Goal: Information Seeking & Learning: Learn about a topic

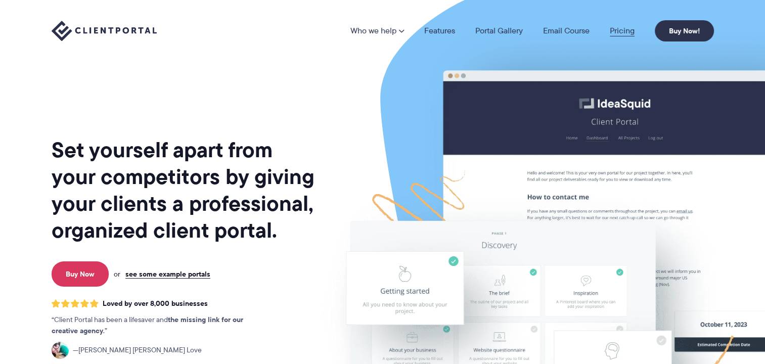
click at [623, 27] on link "Pricing" at bounding box center [622, 31] width 25 height 8
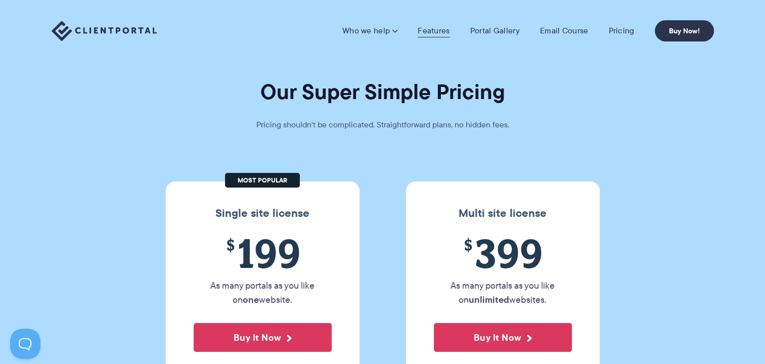
click at [425, 28] on link "Features" at bounding box center [433, 31] width 32 height 10
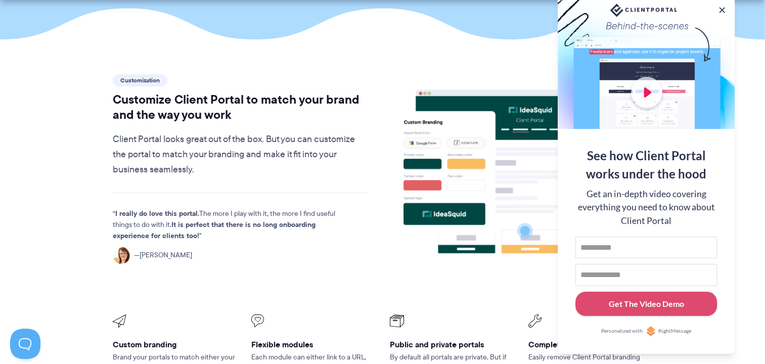
click at [643, 85] on div at bounding box center [645, 62] width 177 height 131
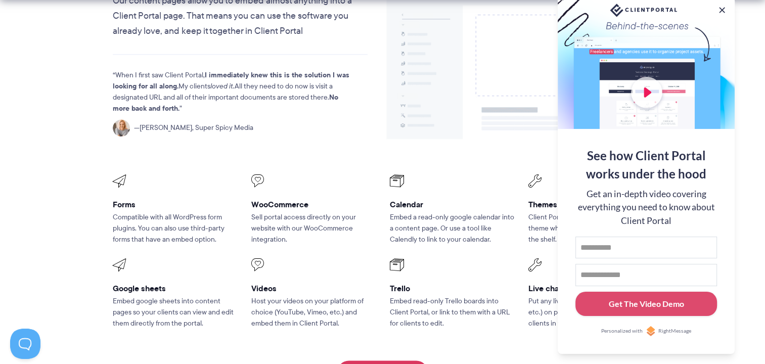
scroll to position [1275, 0]
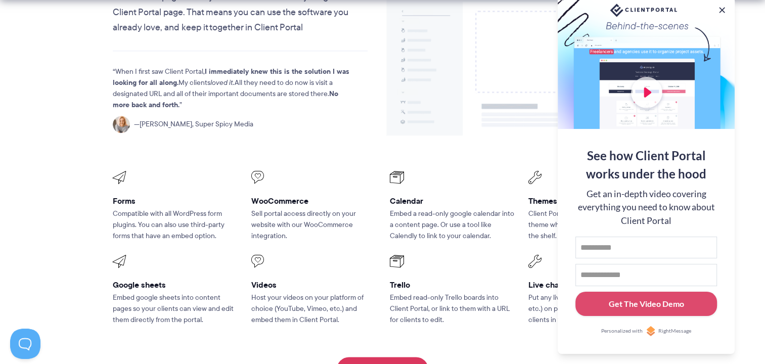
click at [650, 97] on div at bounding box center [645, 62] width 177 height 131
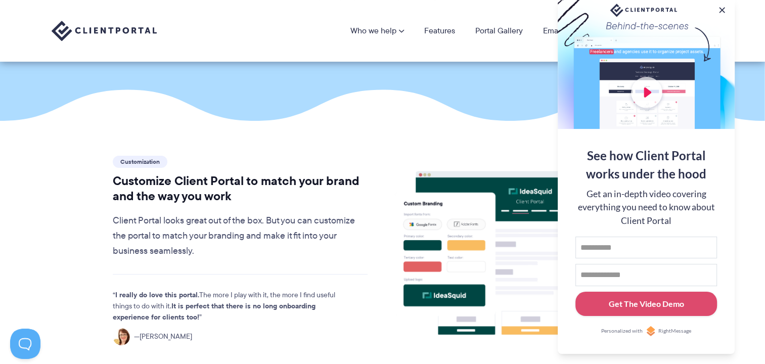
scroll to position [148, 0]
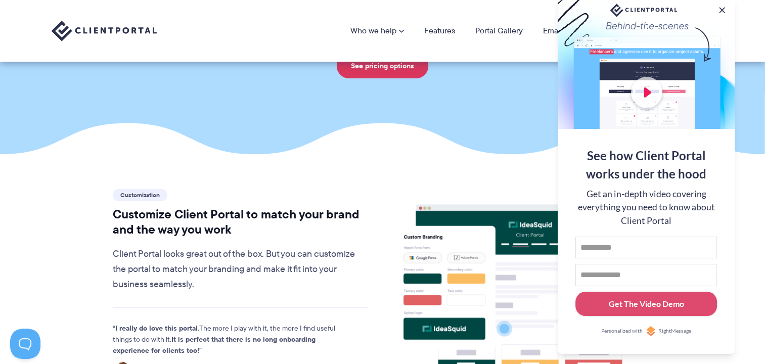
click at [647, 82] on div at bounding box center [645, 62] width 177 height 131
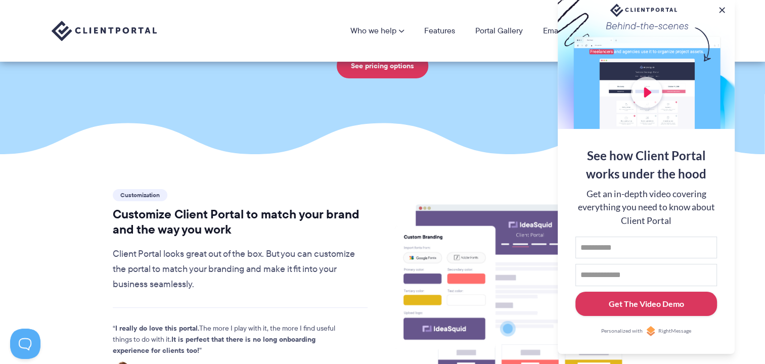
click at [624, 308] on div "Get The Video Demo" at bounding box center [646, 304] width 75 height 12
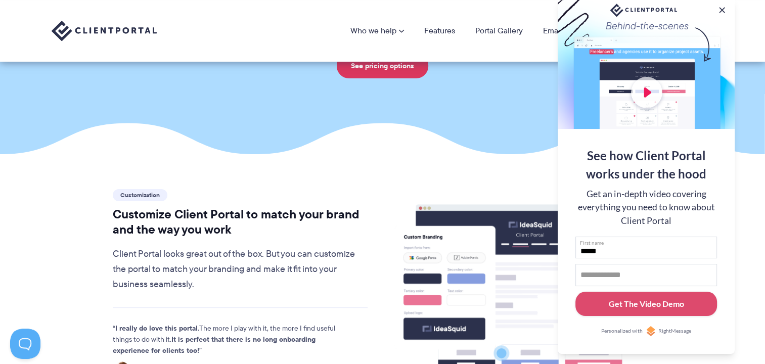
type input "*****"
type input "**********"
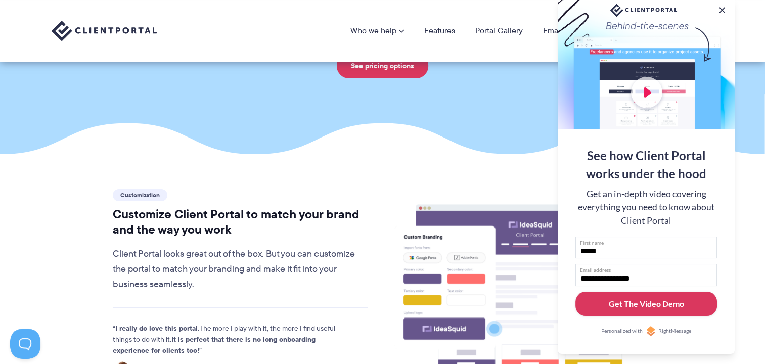
click at [632, 305] on div "Get The Video Demo" at bounding box center [646, 304] width 75 height 12
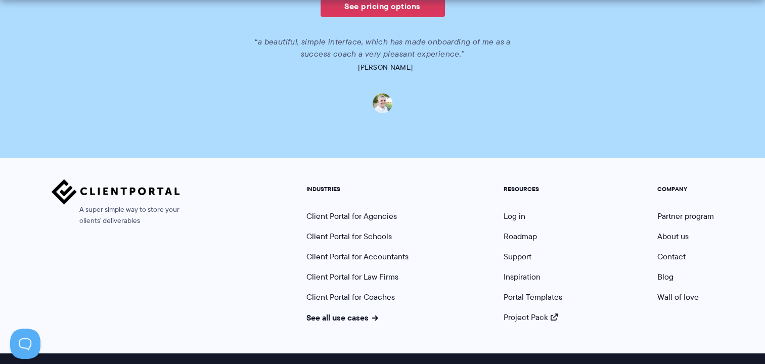
scroll to position [772, 0]
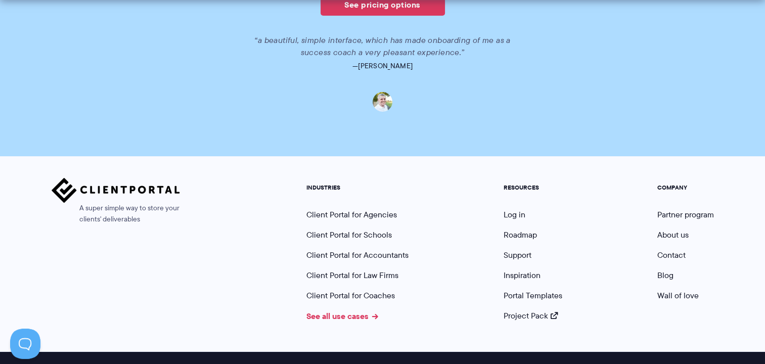
click at [368, 315] on link "See all use cases" at bounding box center [342, 316] width 72 height 12
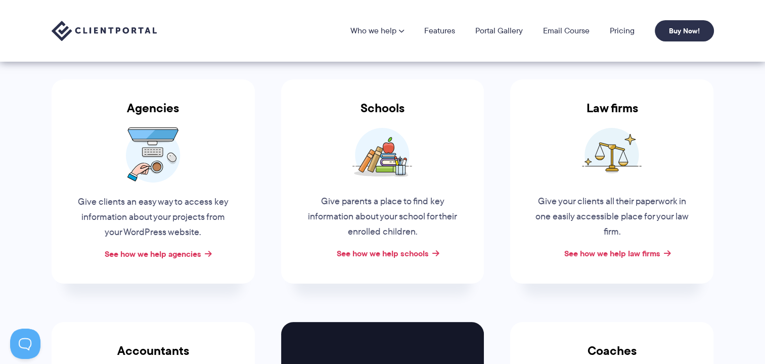
scroll to position [150, 0]
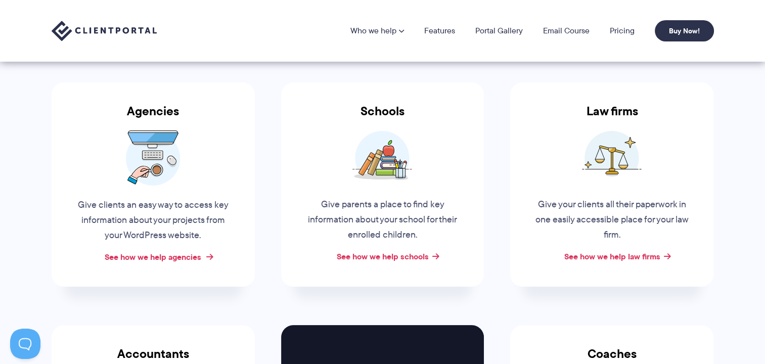
click at [156, 259] on link "See how we help agencies" at bounding box center [153, 257] width 97 height 12
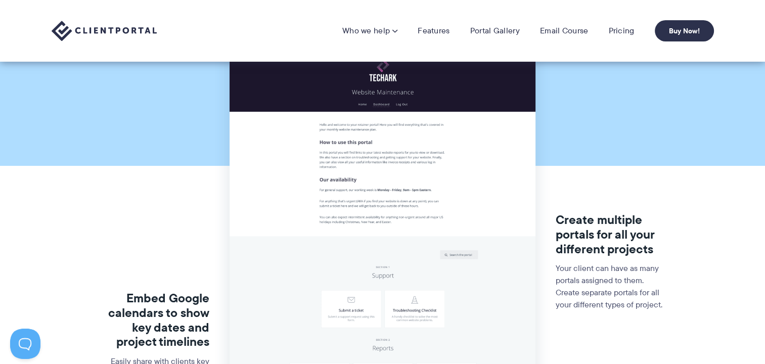
scroll to position [99, 0]
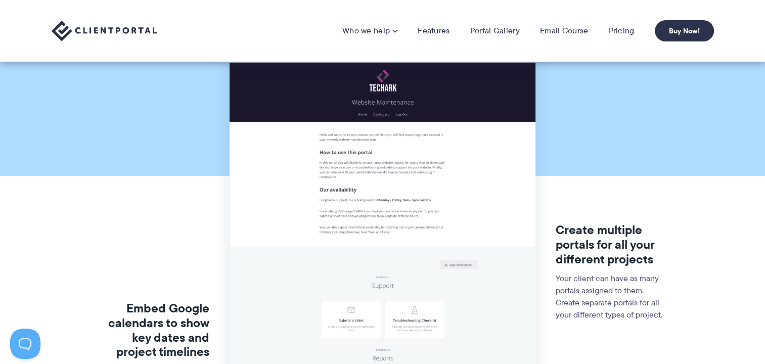
drag, startPoint x: 765, startPoint y: 49, endPoint x: 361, endPoint y: 238, distance: 445.9
click at [361, 238] on img at bounding box center [382, 348] width 306 height 602
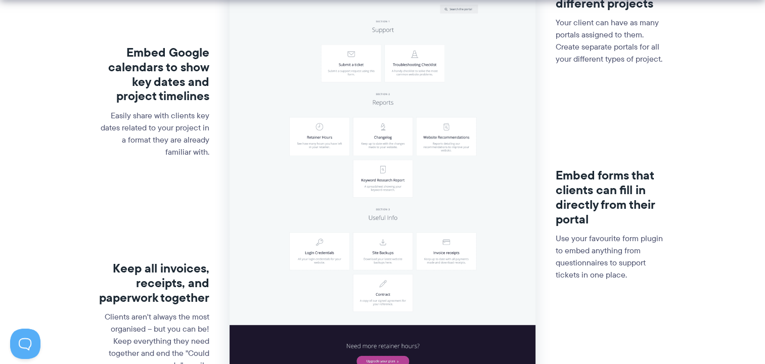
scroll to position [375, 0]
